Goal: Transaction & Acquisition: Purchase product/service

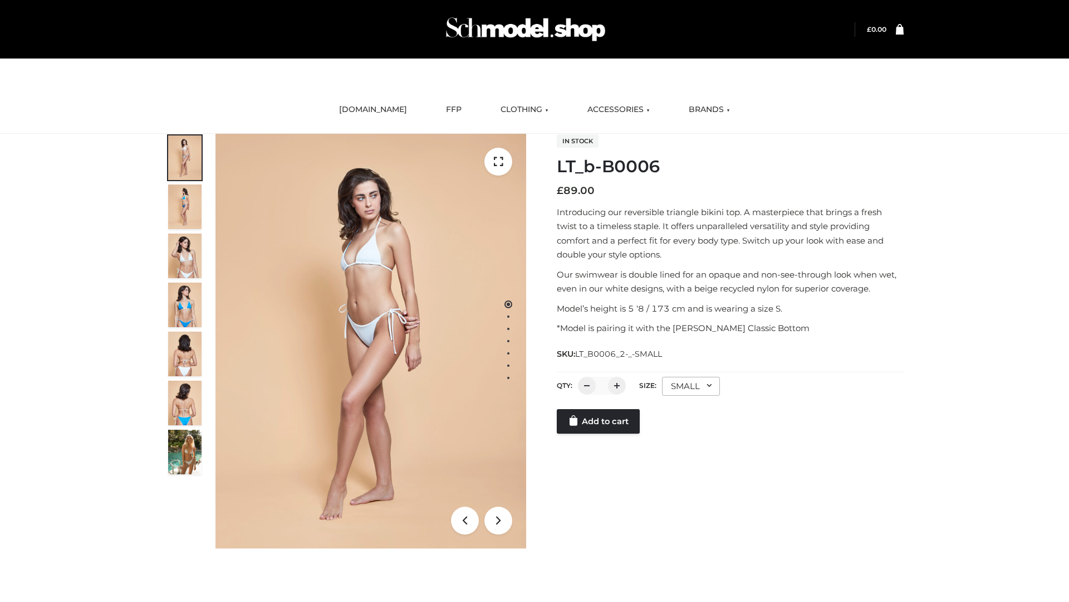
click at [599, 433] on link "Add to cart" at bounding box center [598, 421] width 83 height 25
